Goal: Information Seeking & Learning: Learn about a topic

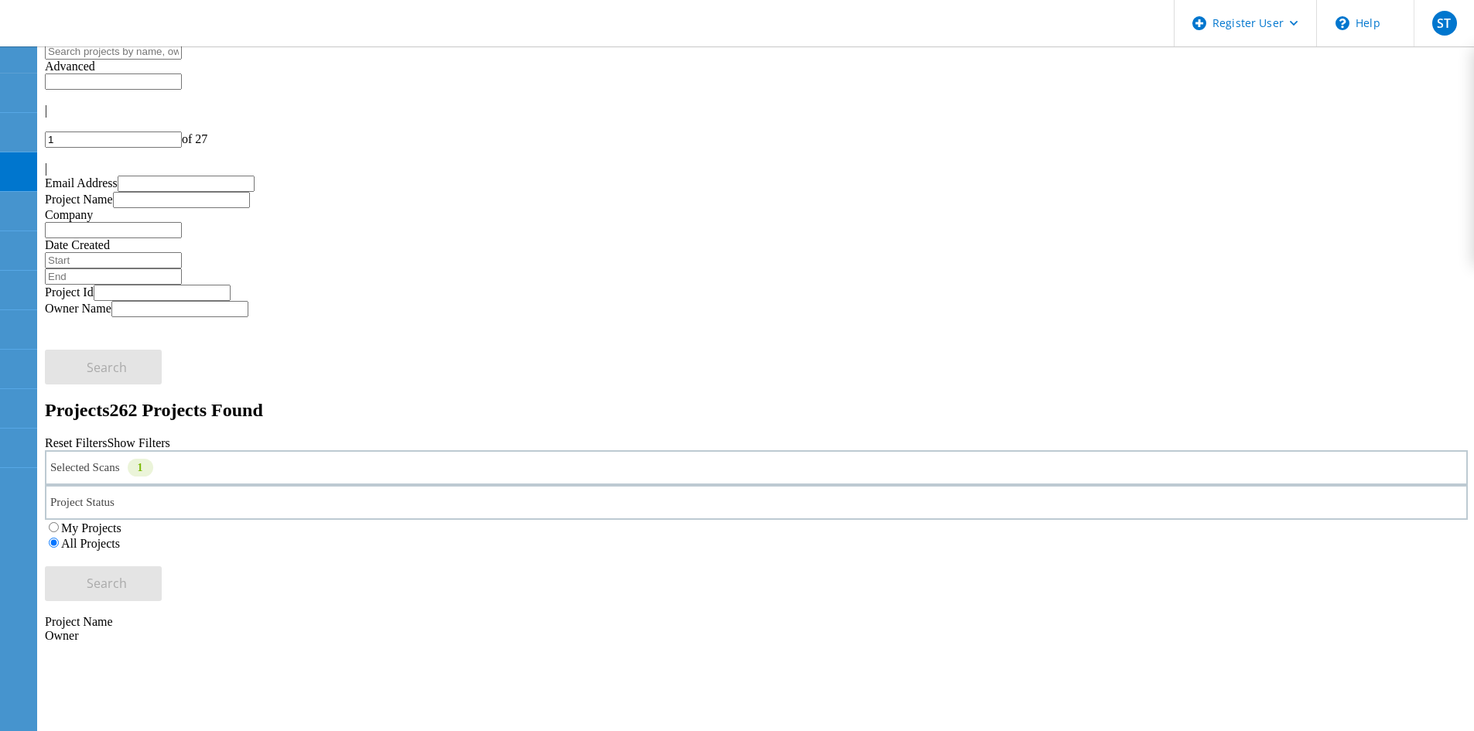
click at [182, 60] on input "text" at bounding box center [113, 51] width 137 height 16
click at [370, 450] on div "Selected Scans 1" at bounding box center [756, 467] width 1423 height 35
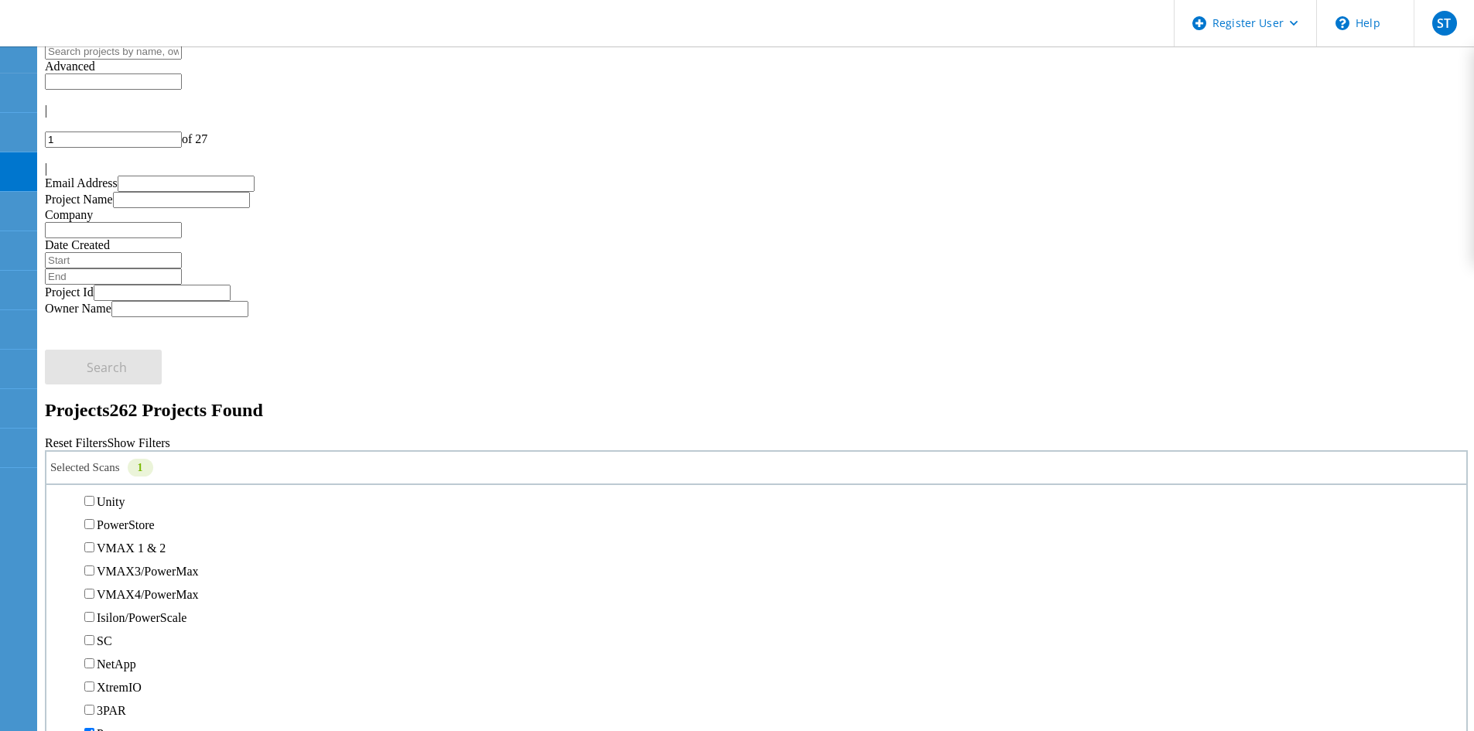
scroll to position [387, 0]
click at [121, 441] on label "PowerStore" at bounding box center [126, 447] width 58 height 13
click at [94, 442] on input "PowerStore" at bounding box center [89, 447] width 10 height 10
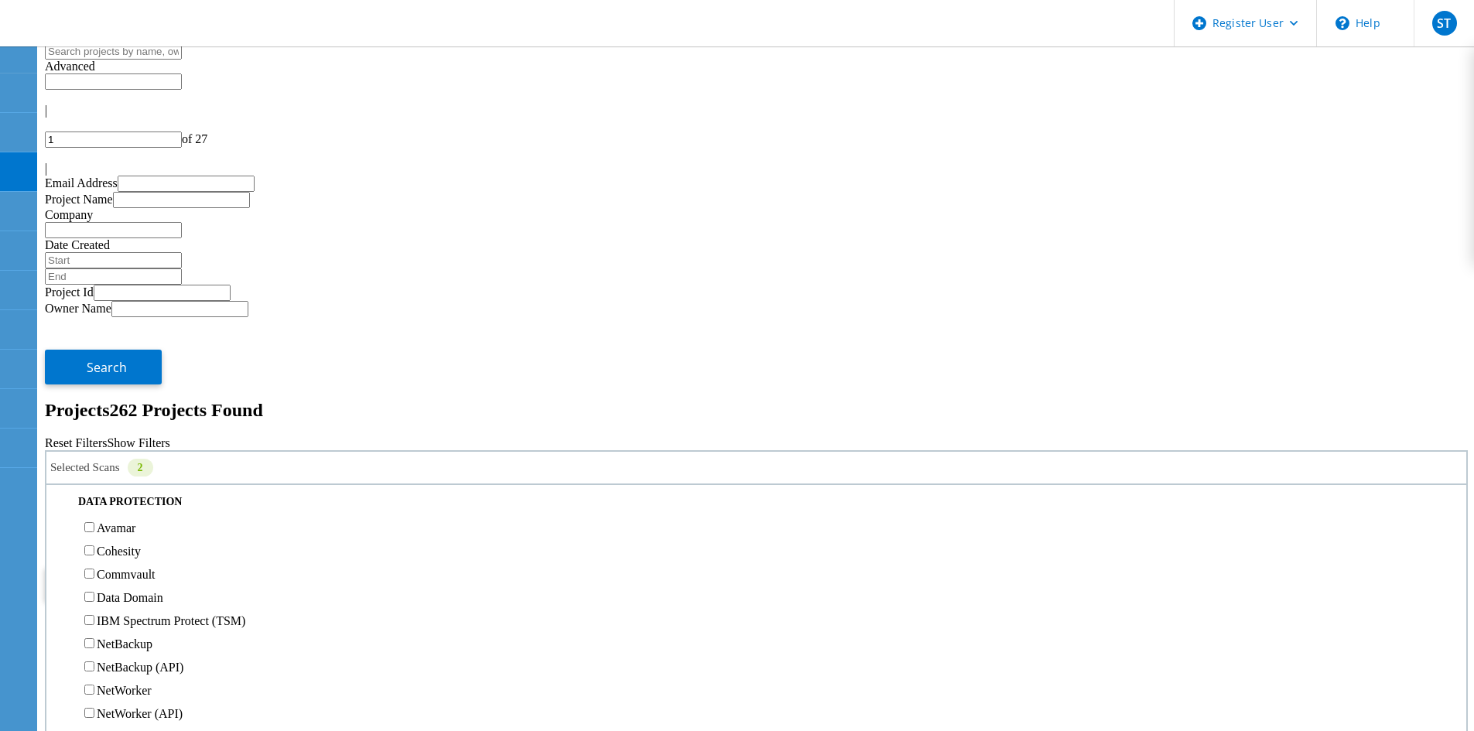
scroll to position [619, 0]
click at [126, 395] on label "3PAR" at bounding box center [111, 401] width 29 height 13
click at [94, 395] on input "3PAR" at bounding box center [89, 400] width 10 height 10
click at [162, 566] on button "Search" at bounding box center [103, 583] width 117 height 35
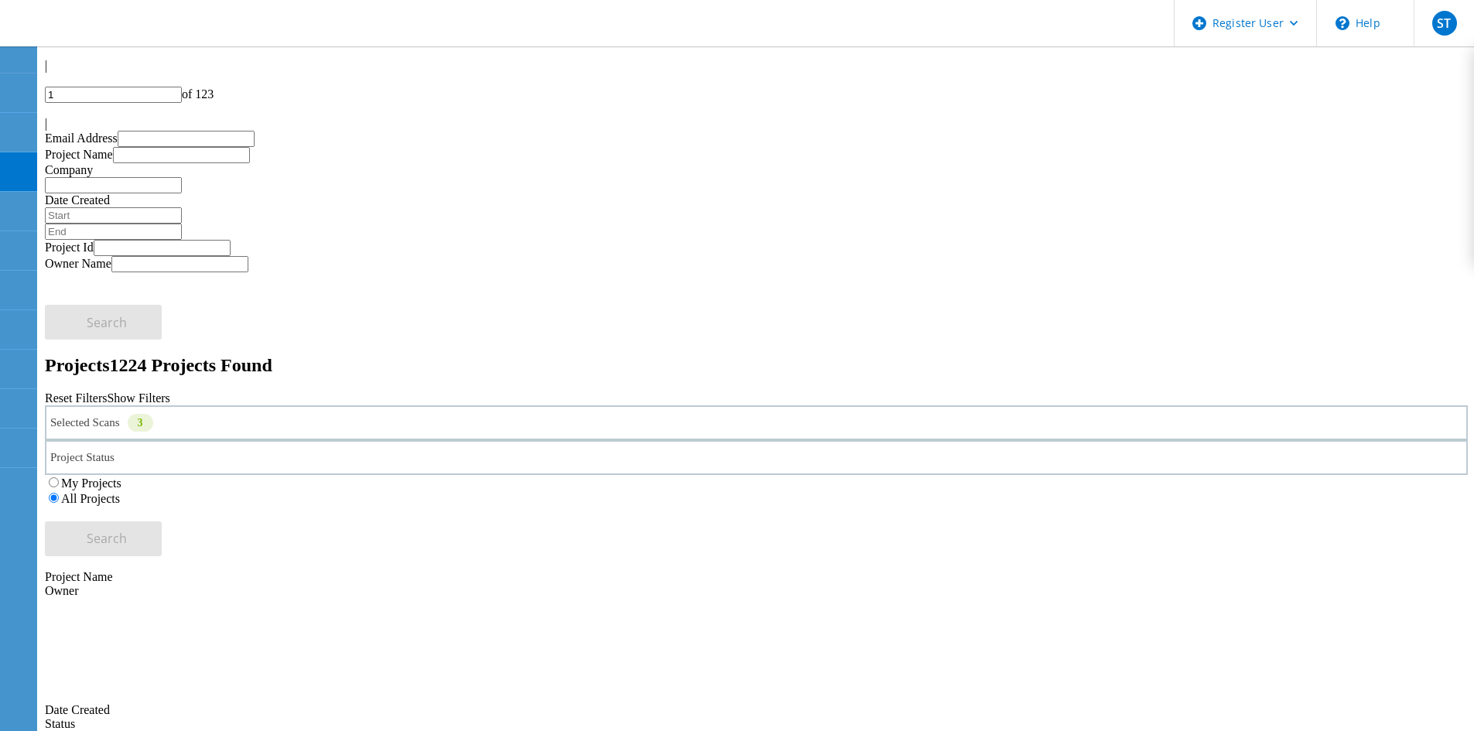
scroll to position [432, 0]
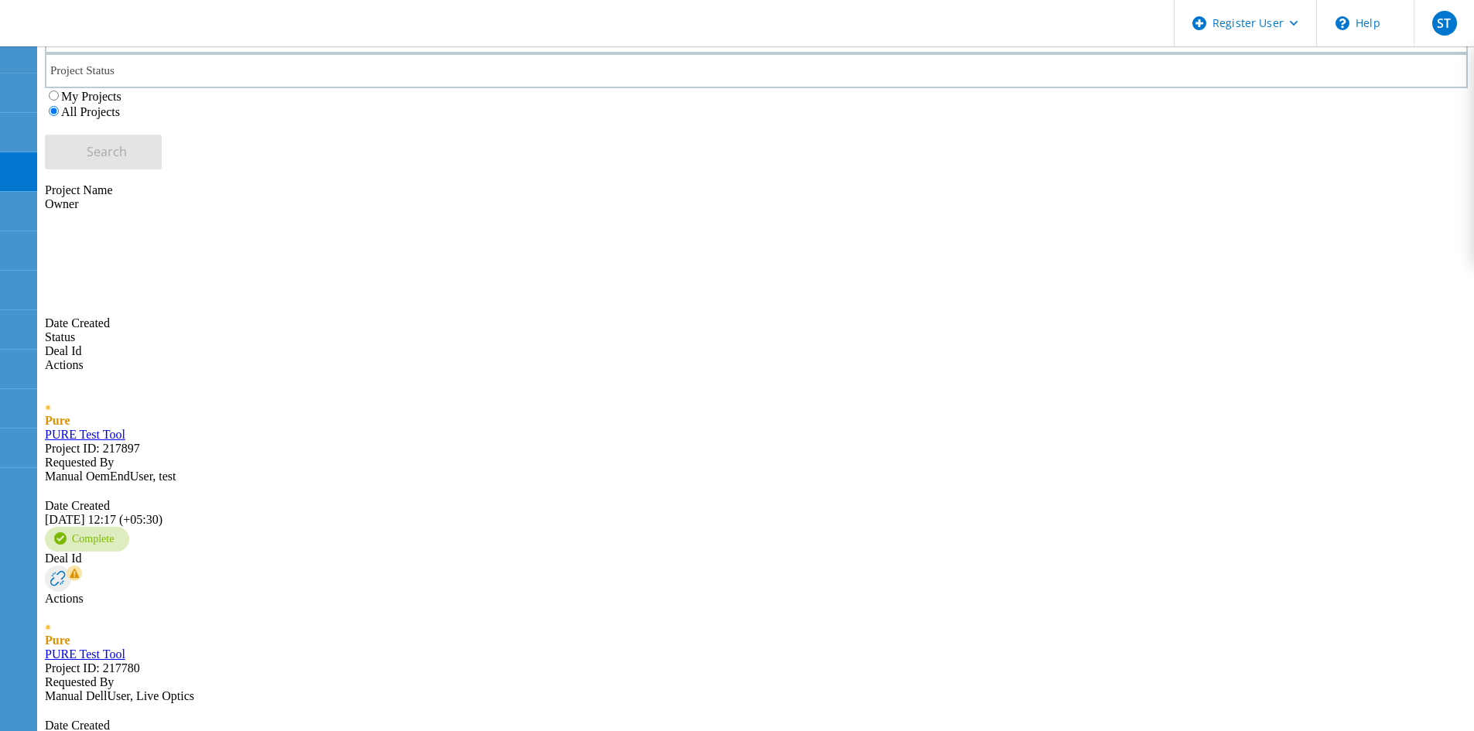
drag, startPoint x: 180, startPoint y: 587, endPoint x: 181, endPoint y: 601, distance: 14.7
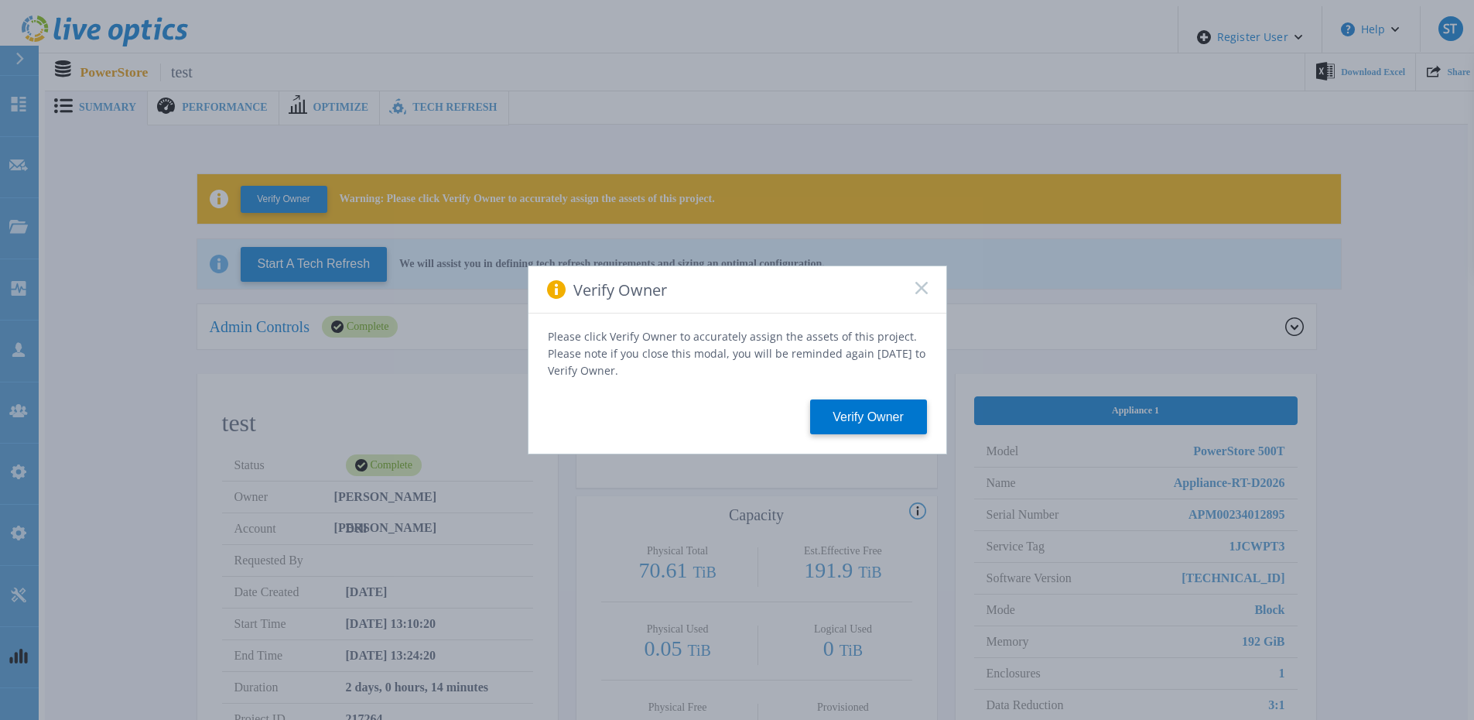
click at [918, 288] on icon at bounding box center [921, 288] width 12 height 12
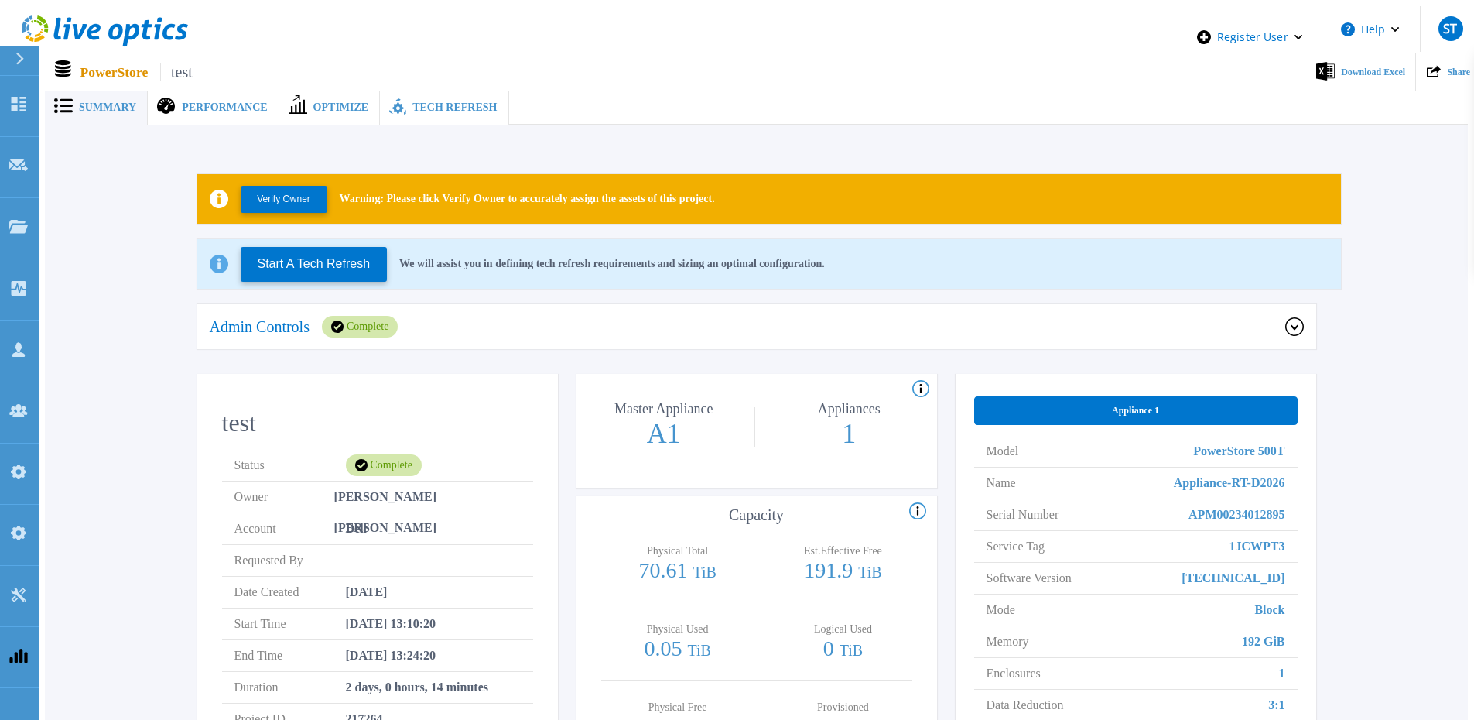
click at [431, 111] on div "Tech Refresh" at bounding box center [444, 108] width 128 height 36
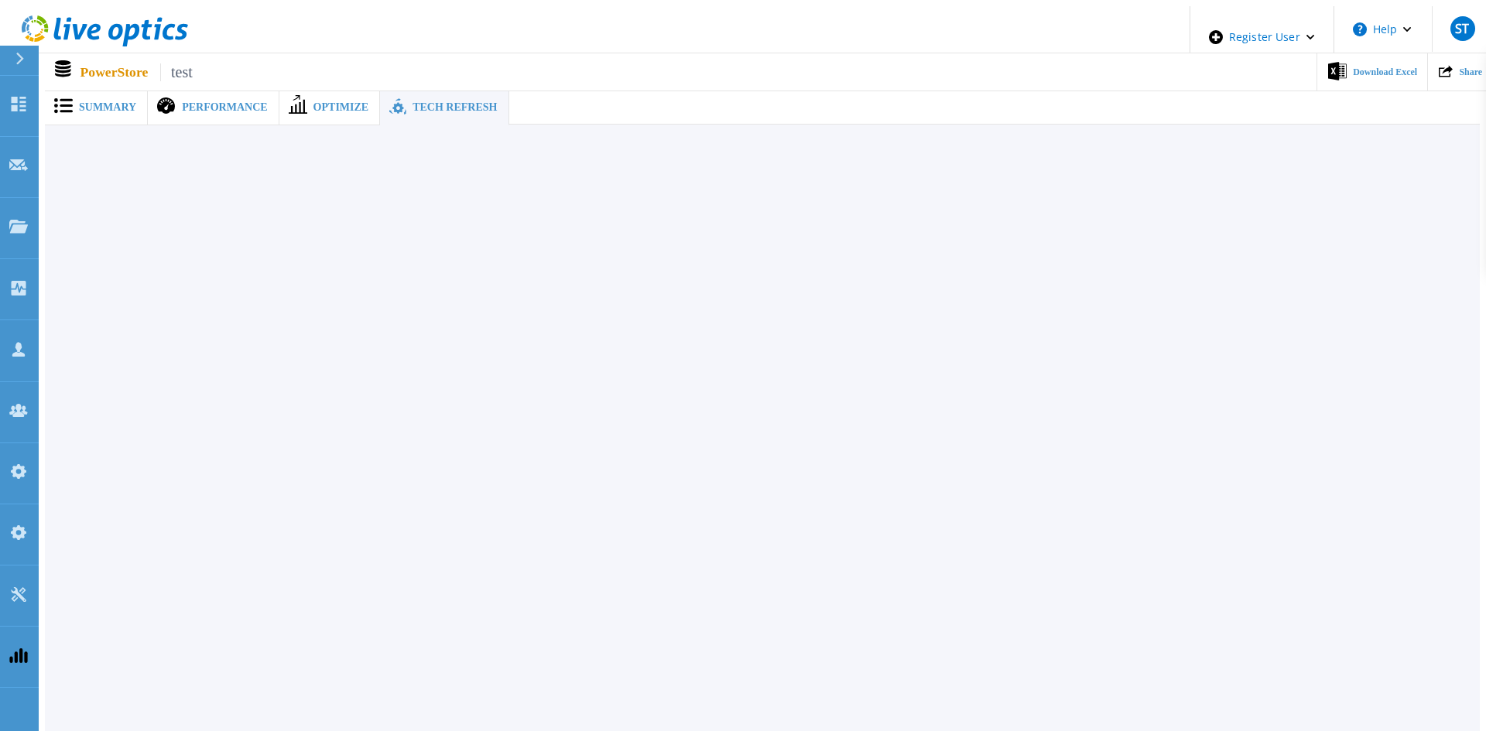
click at [72, 98] on span at bounding box center [62, 106] width 34 height 17
